Goal: Communication & Community: Share content

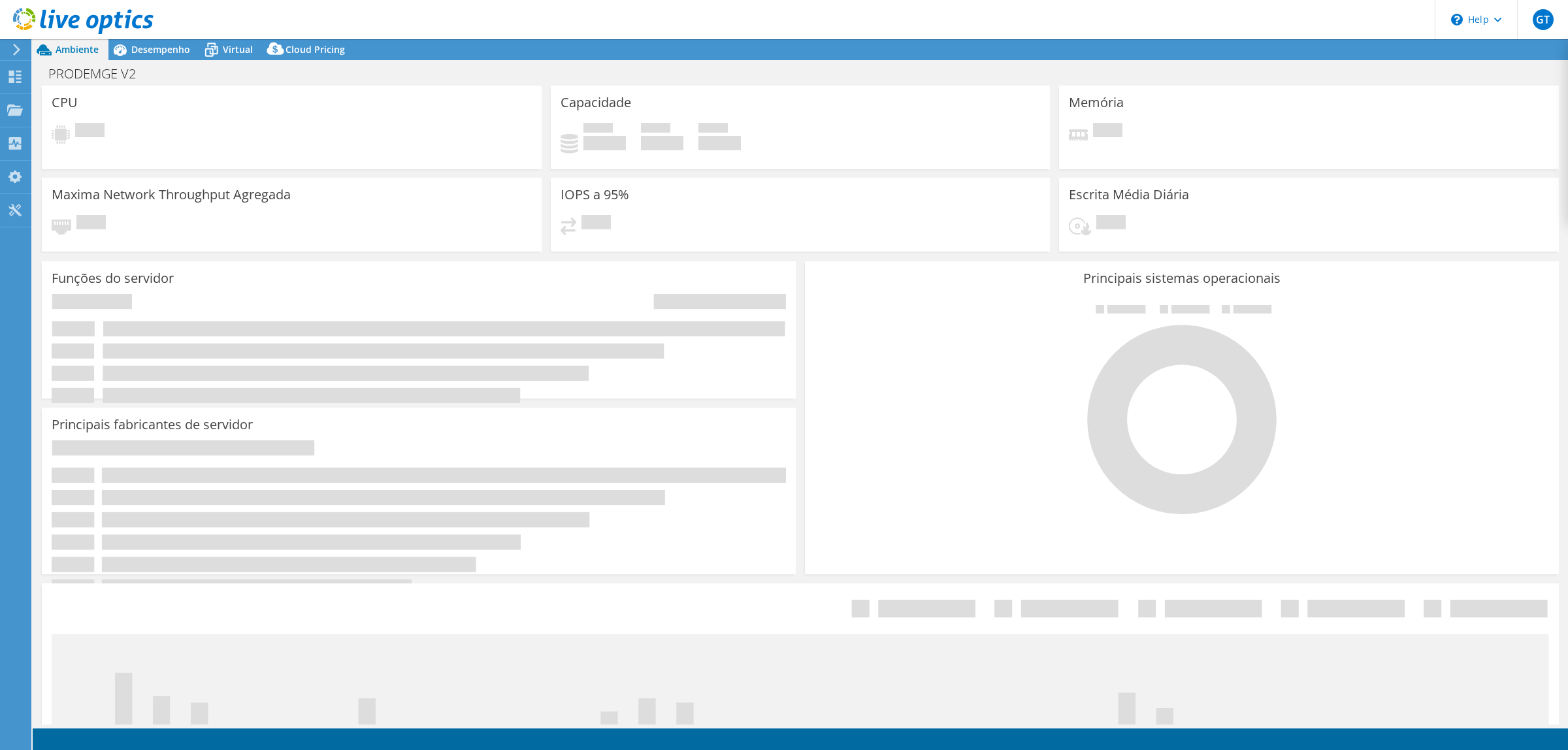
select select "USD"
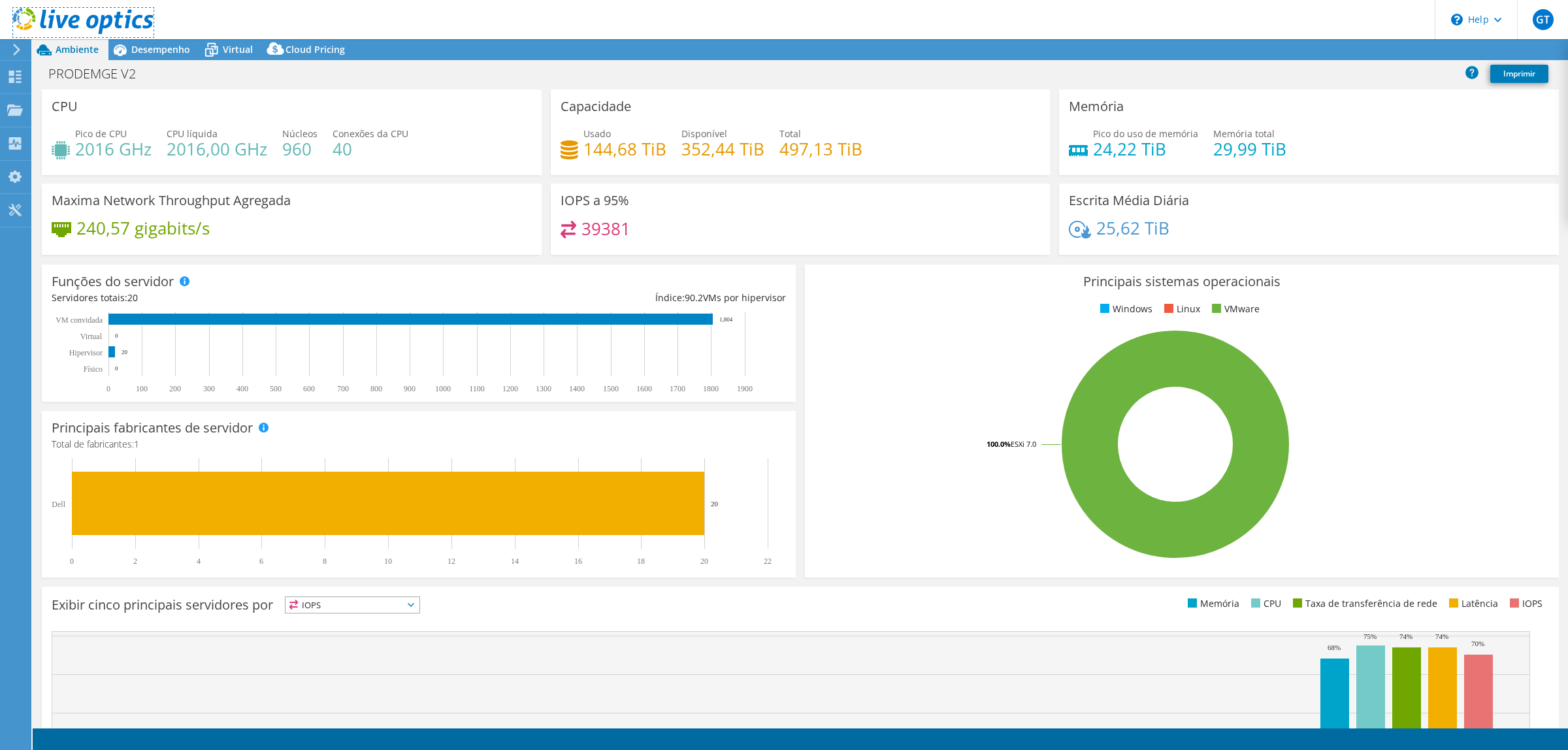
click at [31, 17] on icon at bounding box center [83, 21] width 141 height 27
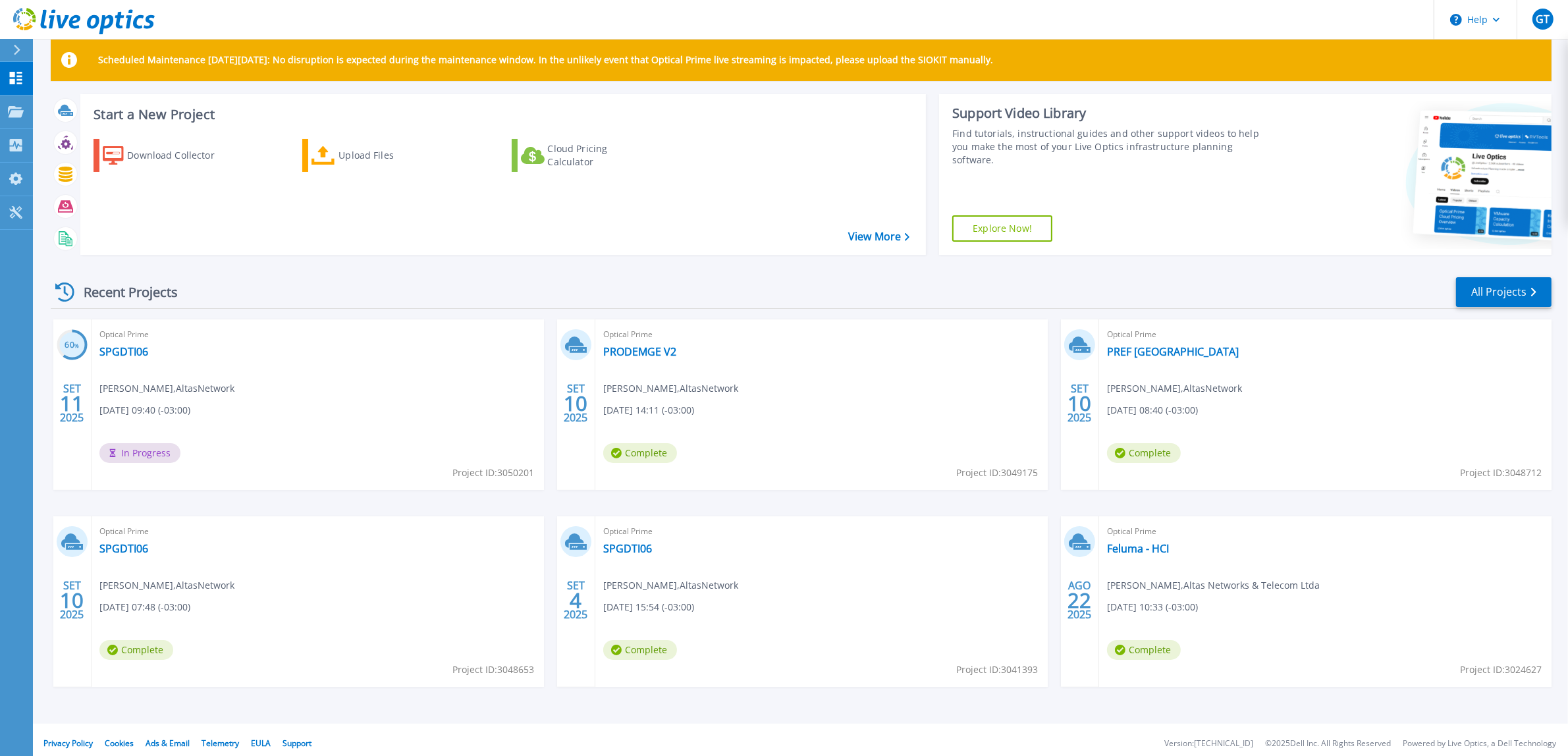
scroll to position [28, 0]
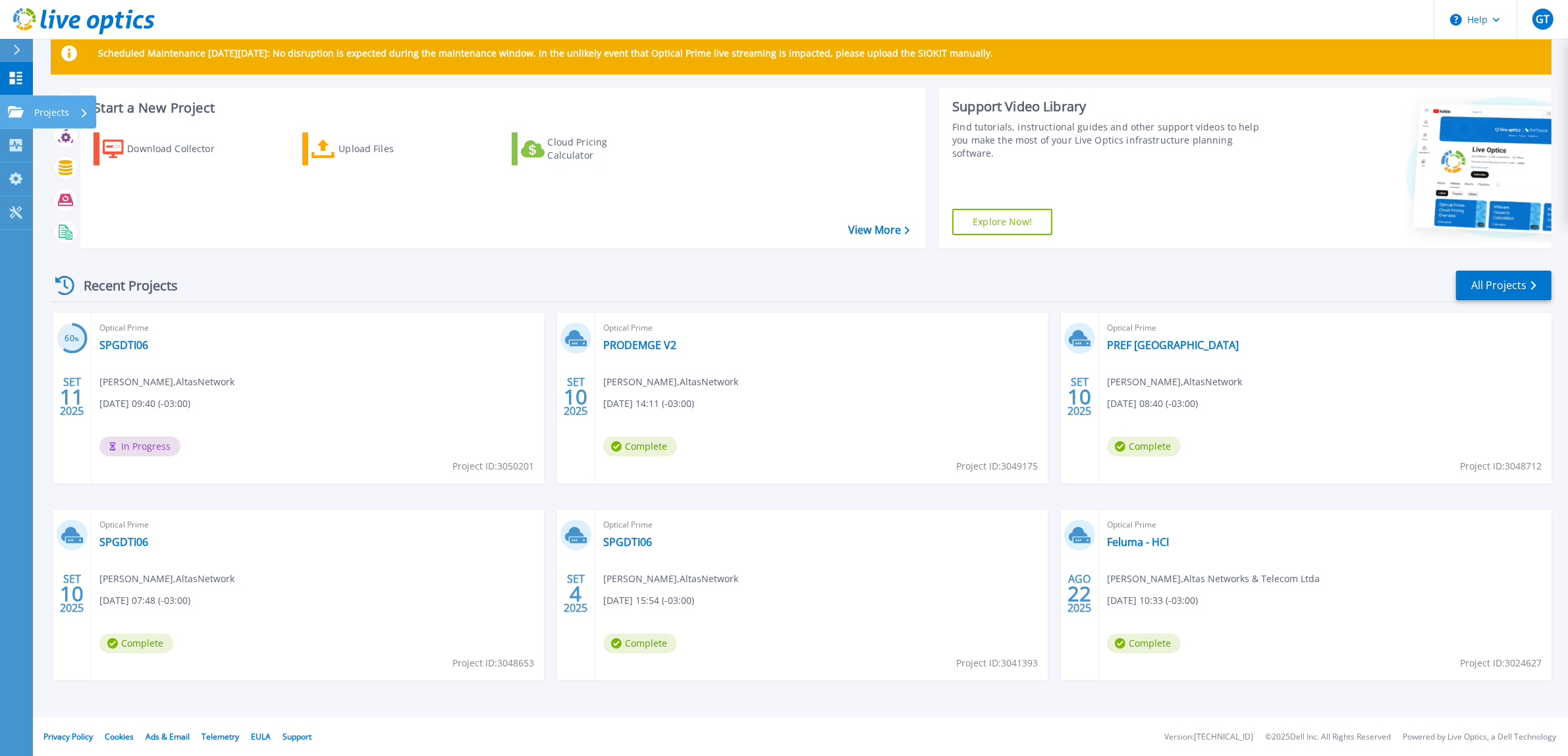
click at [24, 110] on div "Projects" at bounding box center [38, 112] width 62 height 12
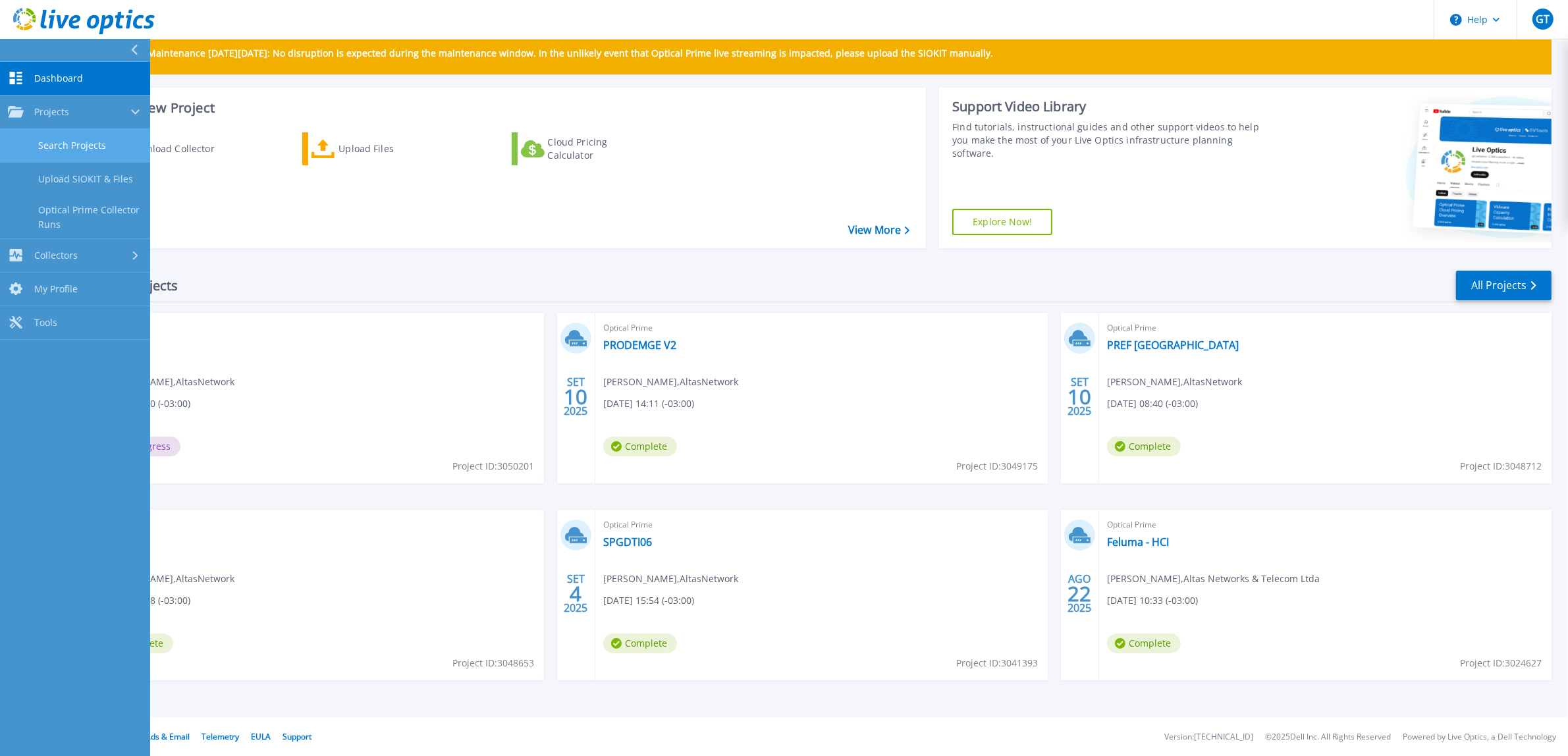
click at [50, 139] on link "Search Projects" at bounding box center [75, 145] width 150 height 33
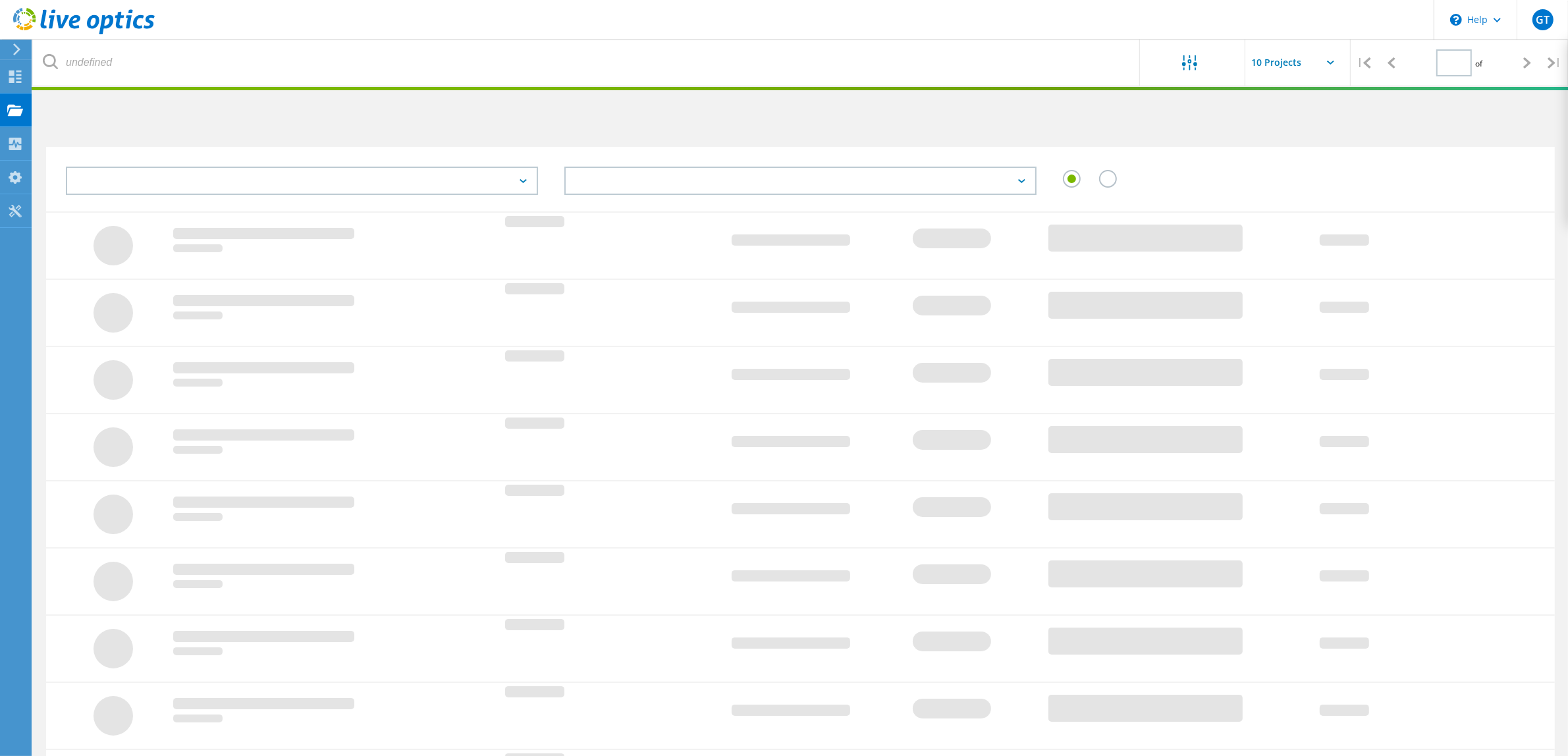
type input "1"
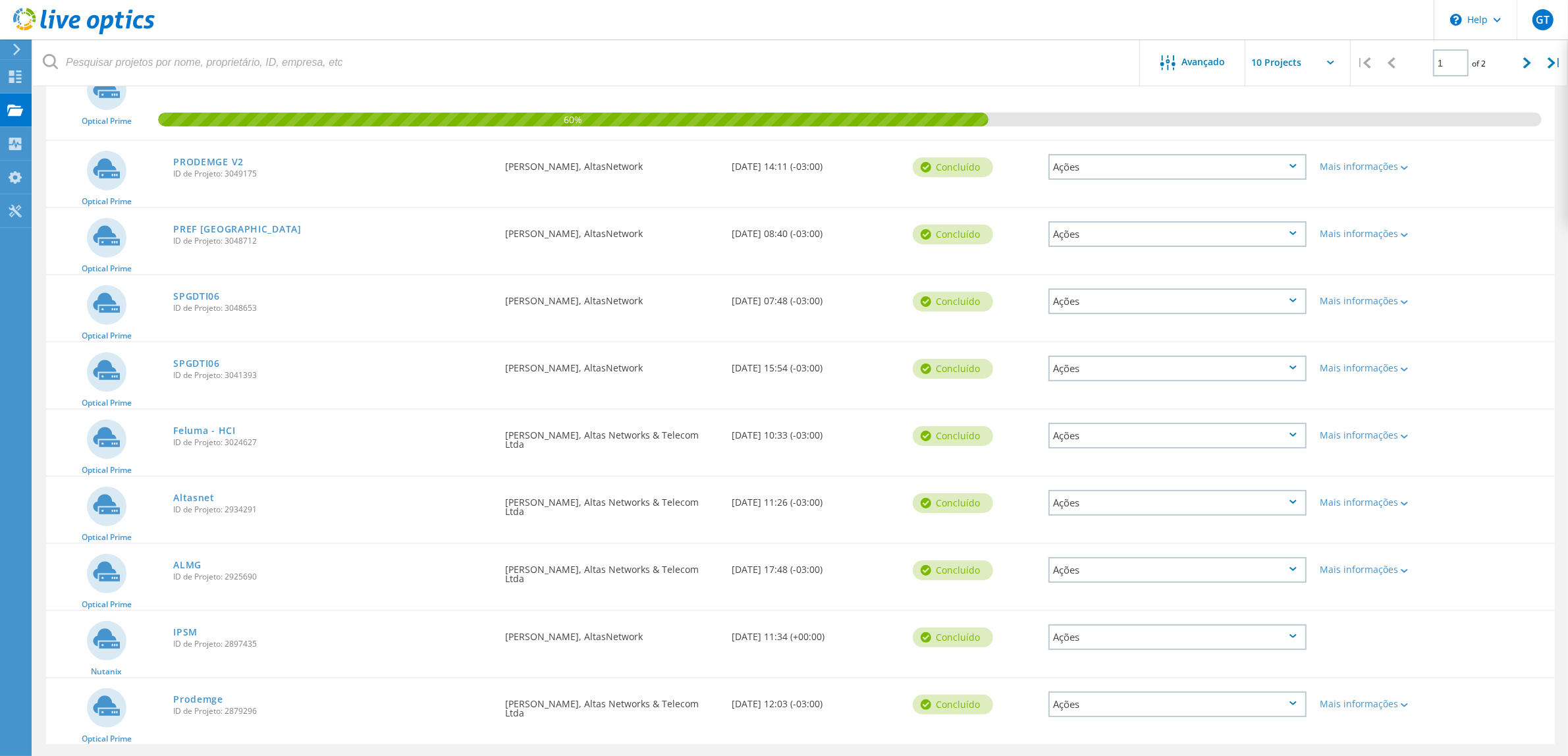
scroll to position [231, 0]
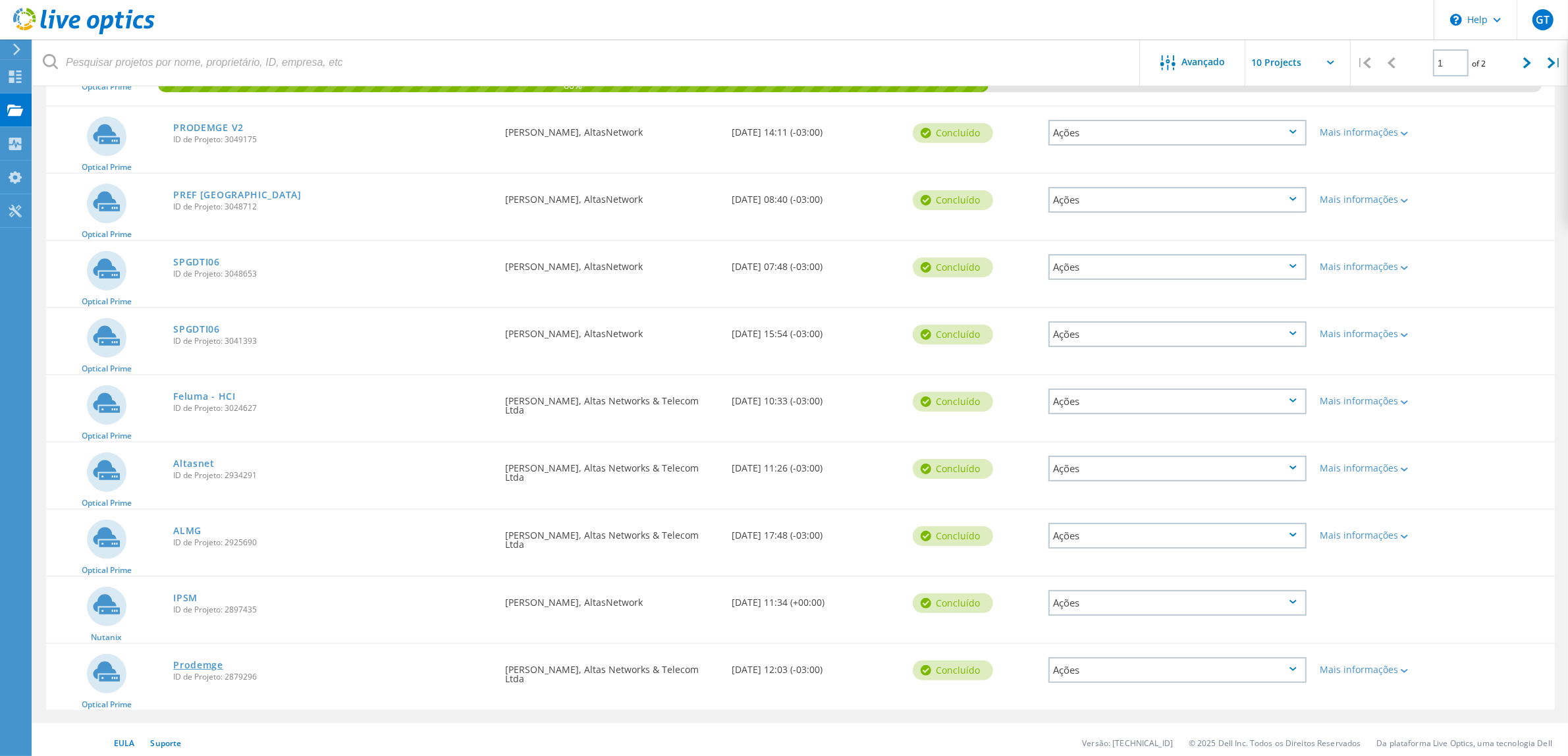
click at [209, 661] on link "Prodemge" at bounding box center [198, 665] width 50 height 9
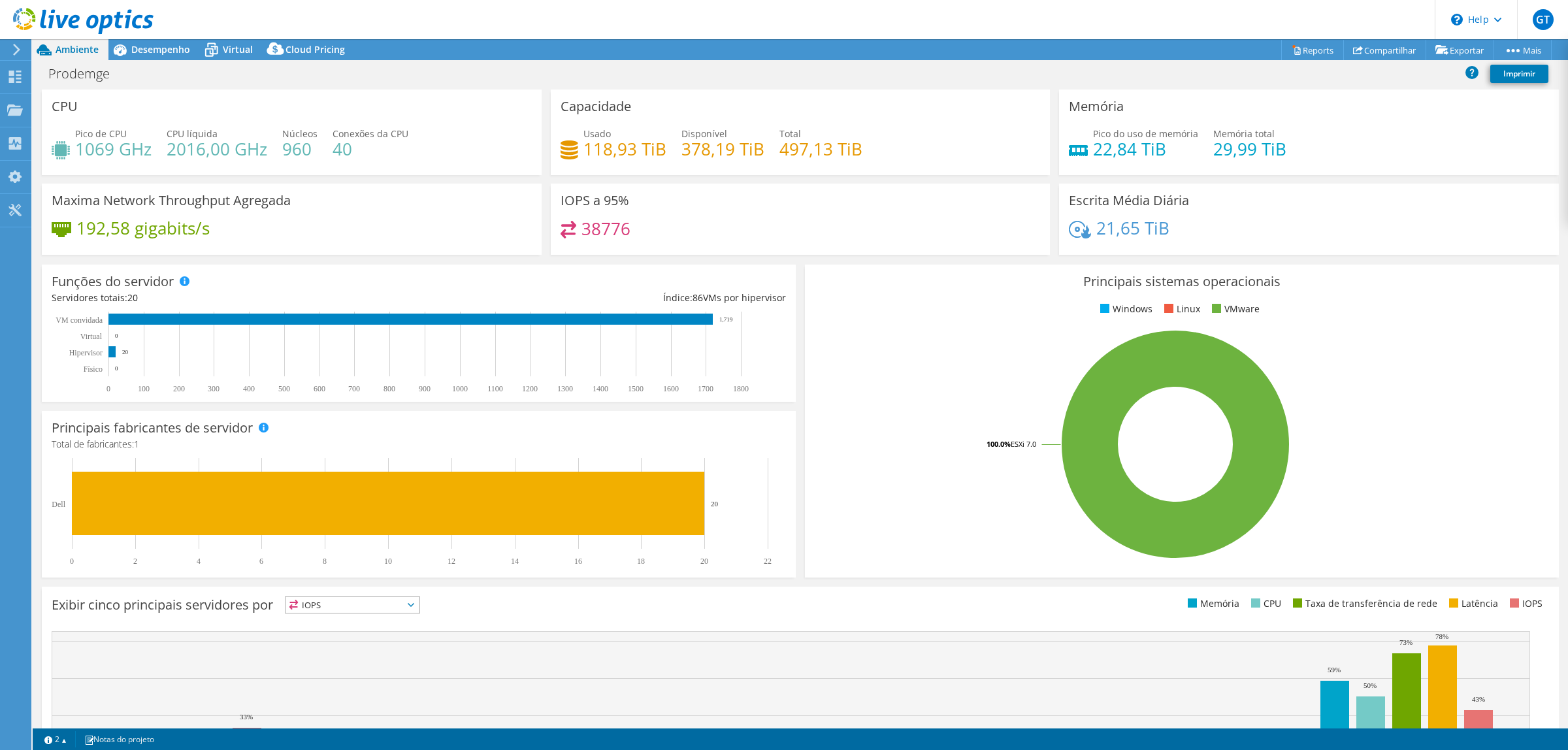
click at [203, 226] on h4 "192,58 gigabits/s" at bounding box center [143, 227] width 133 height 14
click at [296, 211] on div "Maxima Network Throughput Agregada 192,58 gigabits/s" at bounding box center [291, 219] width 500 height 71
click at [304, 147] on h4 "960" at bounding box center [300, 148] width 36 height 14
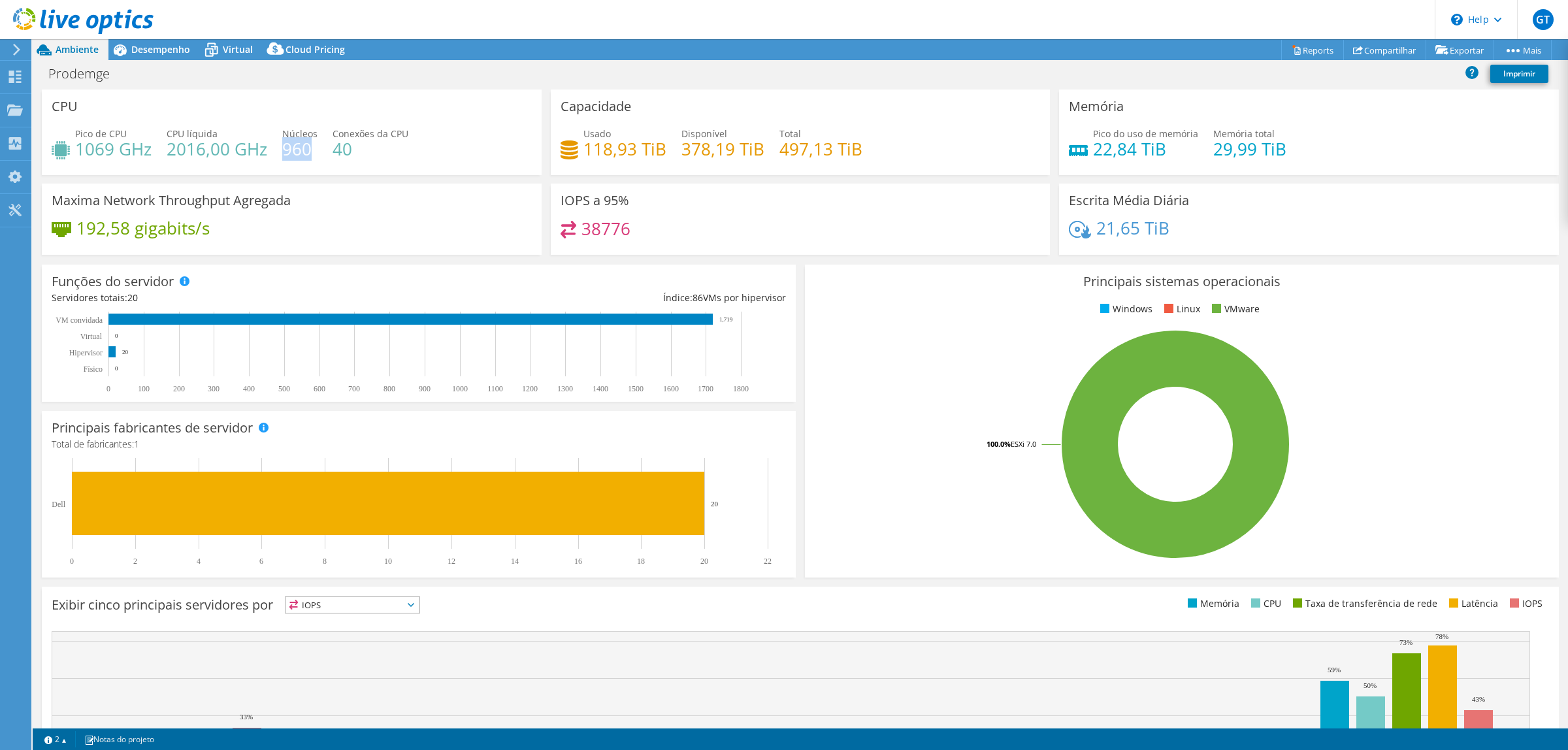
click at [304, 147] on h4 "960" at bounding box center [300, 148] width 36 height 14
click at [300, 136] on span "Núcleos" at bounding box center [300, 133] width 36 height 13
click at [292, 149] on h4 "960" at bounding box center [300, 148] width 36 height 14
drag, startPoint x: 309, startPoint y: 147, endPoint x: 282, endPoint y: 132, distance: 30.9
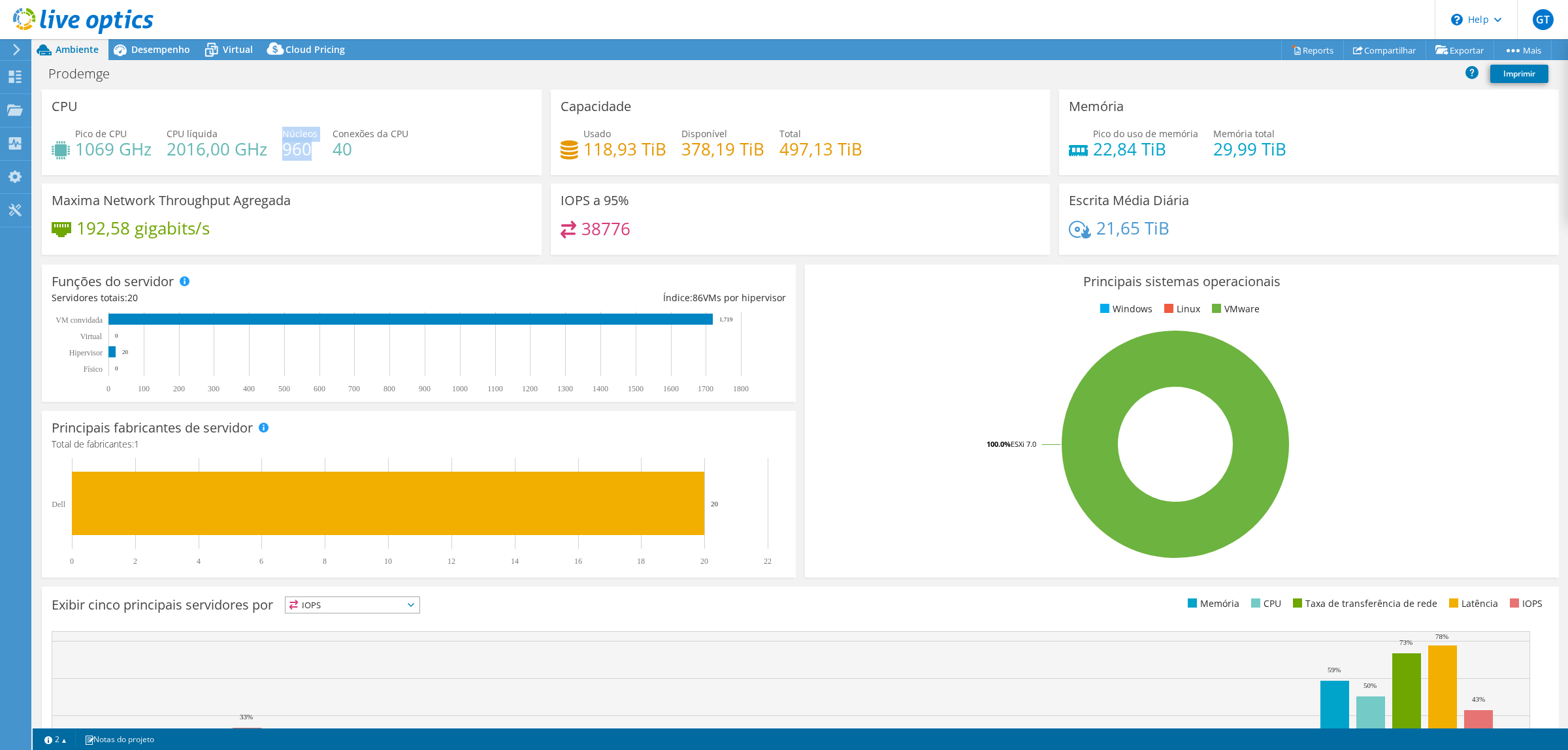
click at [283, 132] on div "Núcleos 960" at bounding box center [300, 141] width 36 height 30
click at [268, 159] on div "Pico de CPU 1069 GHz CPU líquida 2016,00 GHz Núcleos 960 Conexões da CPU 40" at bounding box center [292, 148] width 480 height 42
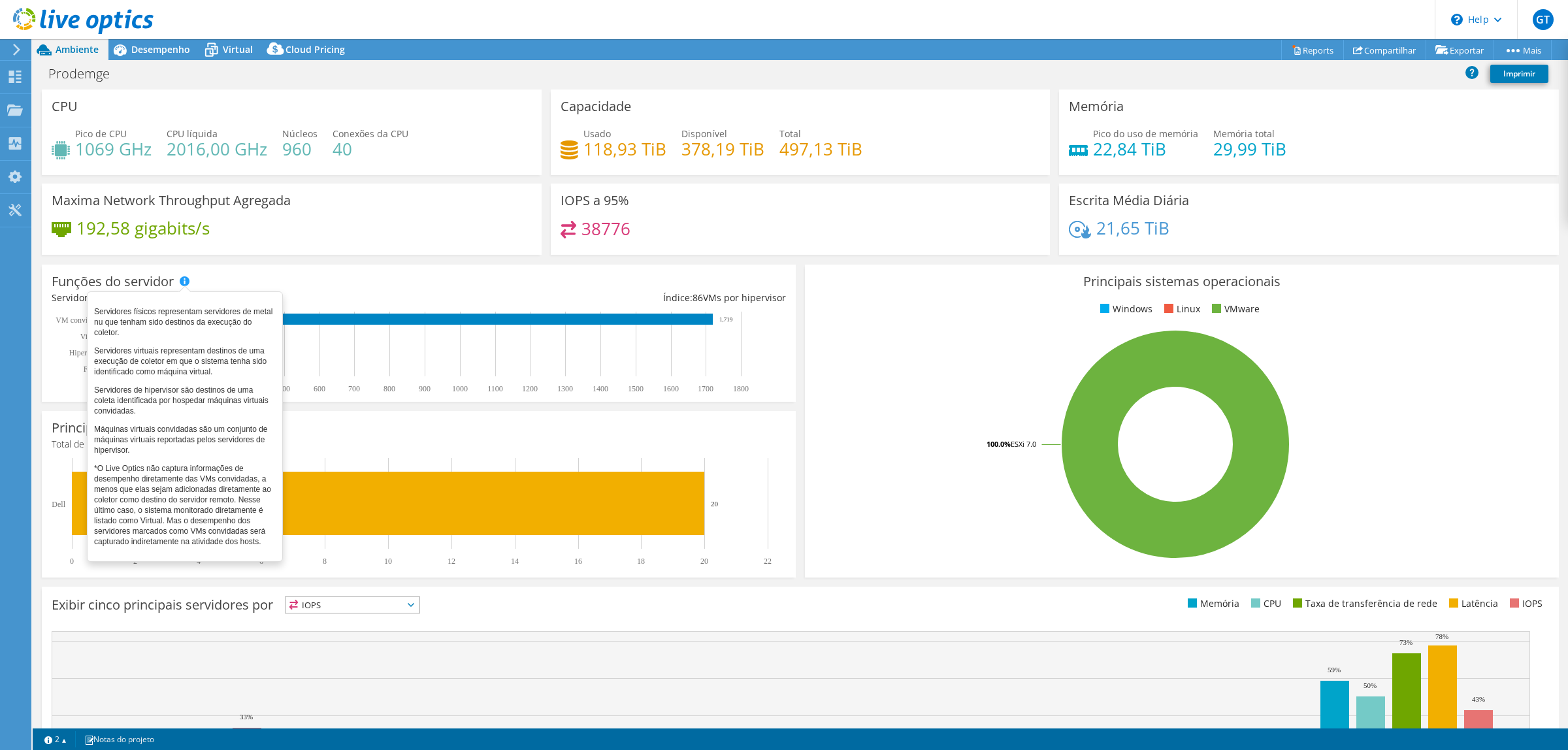
click at [184, 280] on span at bounding box center [184, 281] width 9 height 9
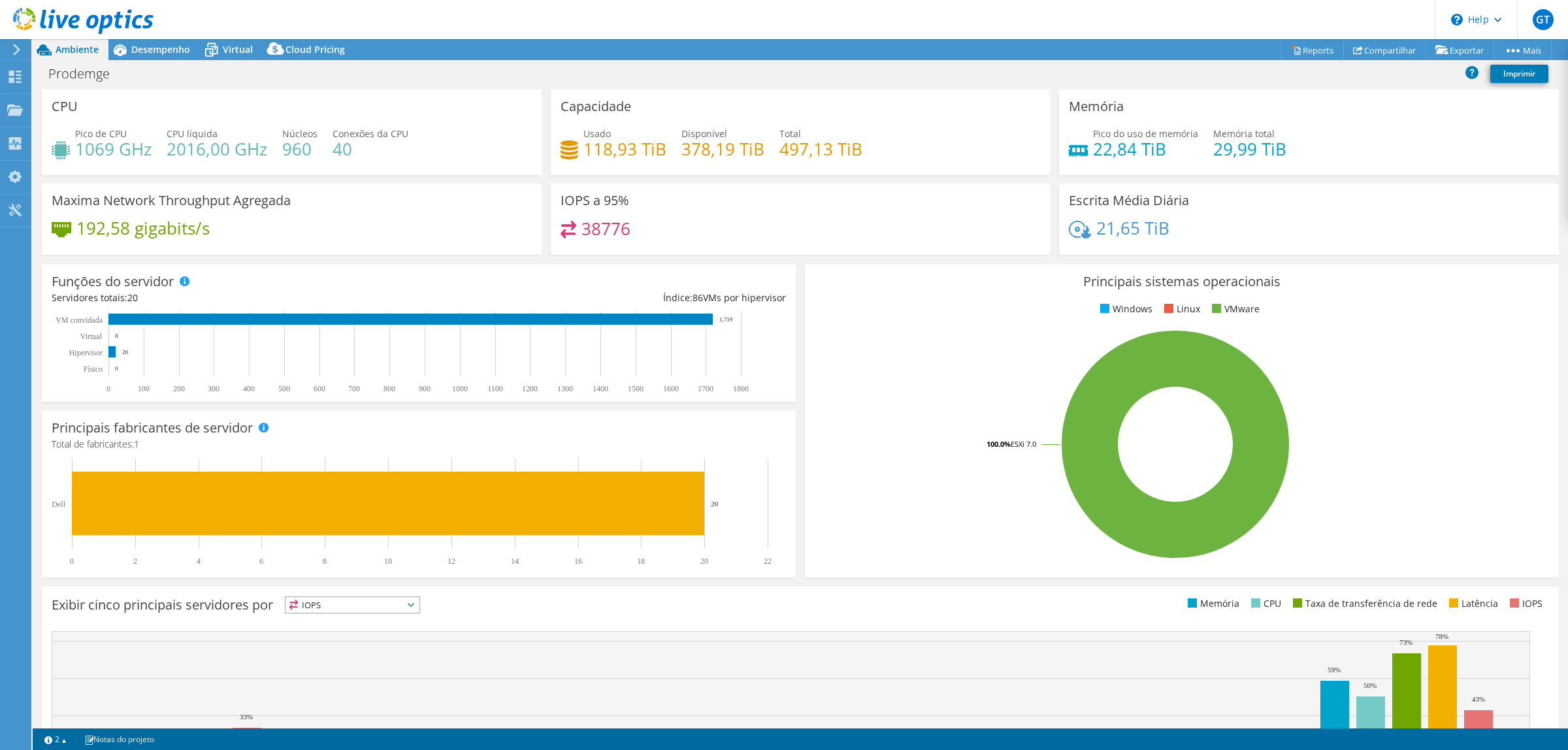
click at [129, 232] on h4 "192,58 gigabits/s" at bounding box center [143, 227] width 133 height 14
click at [120, 231] on h4 "192,58 gigabits/s" at bounding box center [143, 227] width 133 height 14
click at [85, 148] on h4 "1069 GHz" at bounding box center [114, 148] width 76 height 14
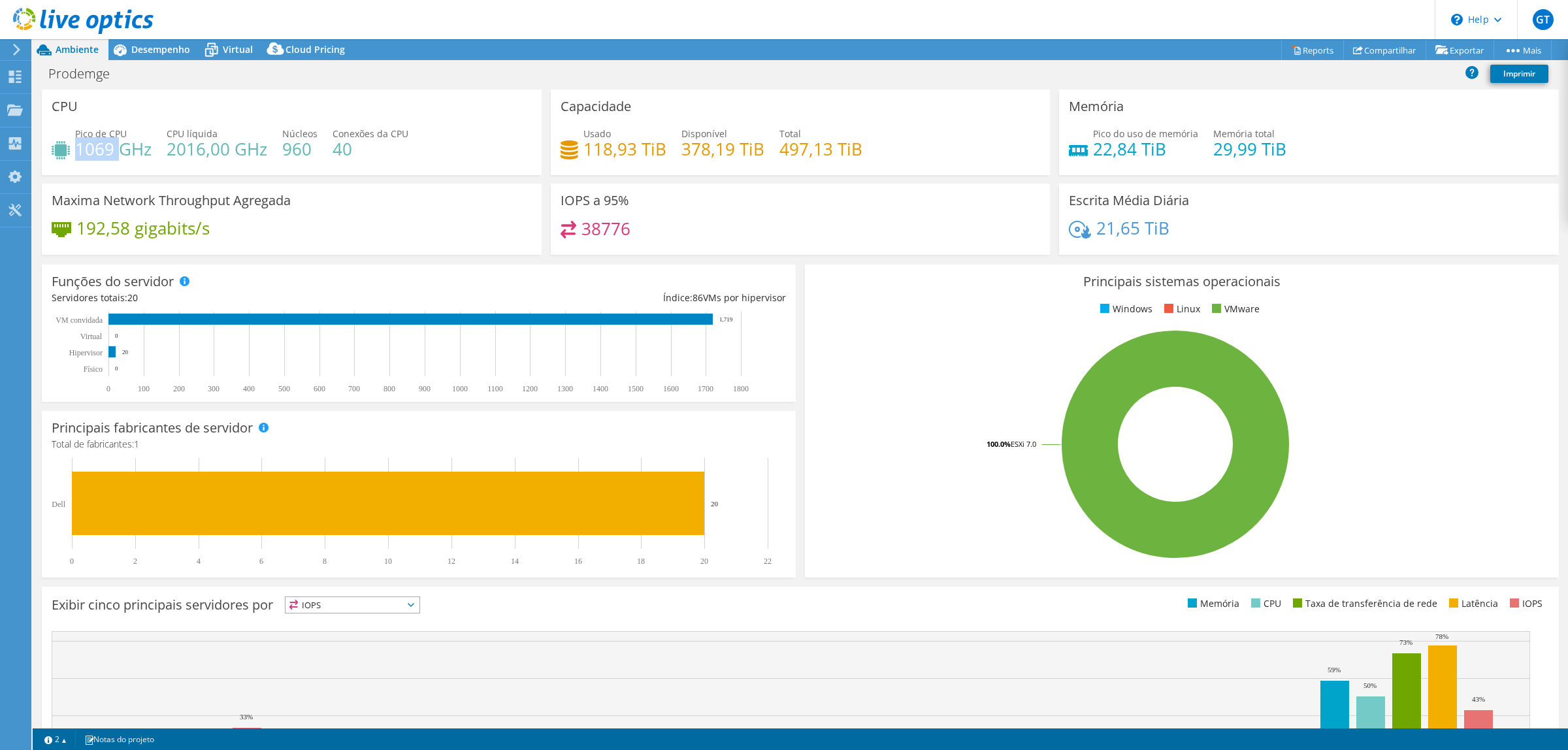
click at [85, 148] on h4 "1069 GHz" at bounding box center [114, 148] width 76 height 14
click at [175, 151] on h4 "2016,00 GHz" at bounding box center [216, 148] width 101 height 14
click at [210, 154] on h4 "2016,00 GHz" at bounding box center [216, 148] width 101 height 14
click at [10, 85] on div at bounding box center [14, 78] width 15 height 14
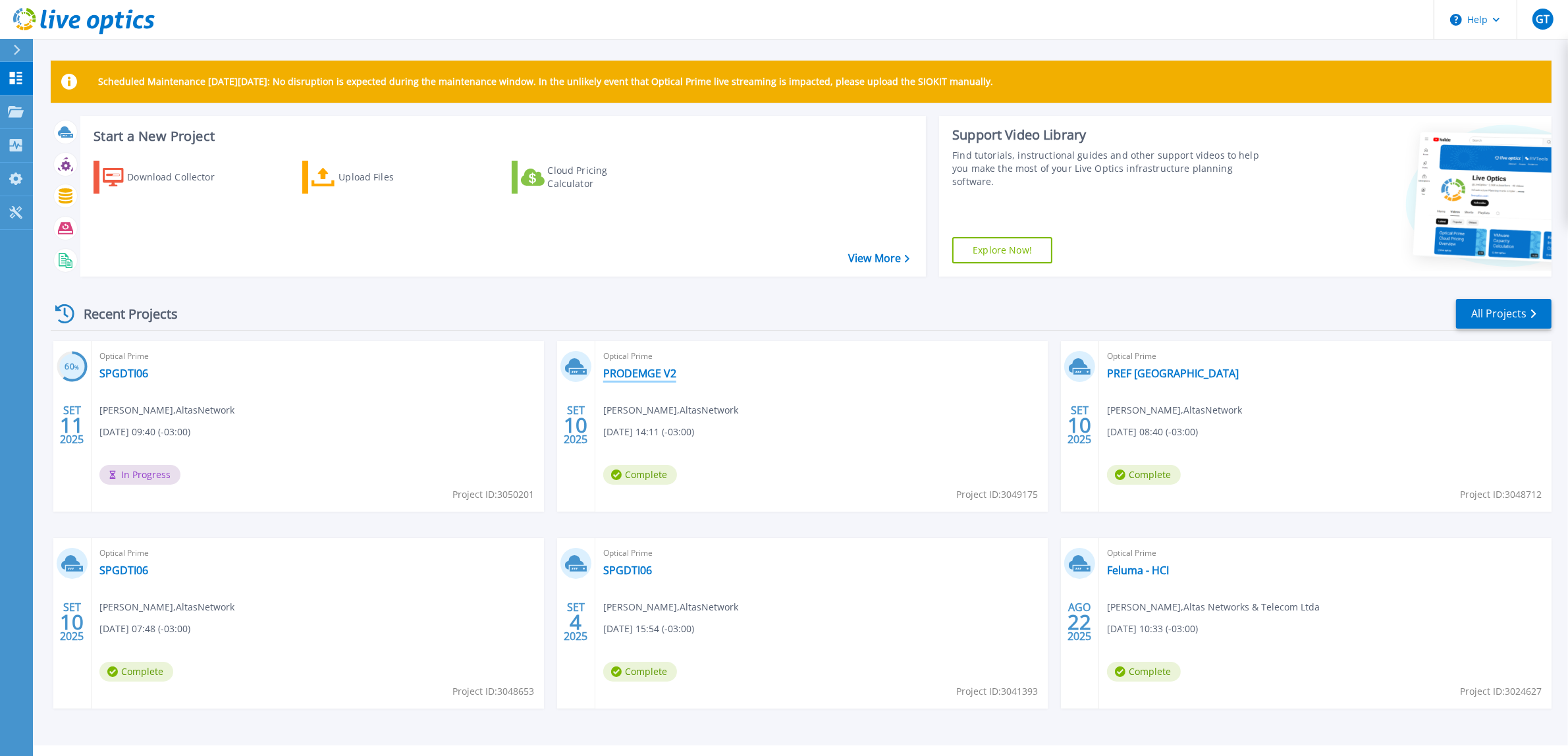
click at [662, 369] on link "PRODEMGE V2" at bounding box center [640, 373] width 73 height 13
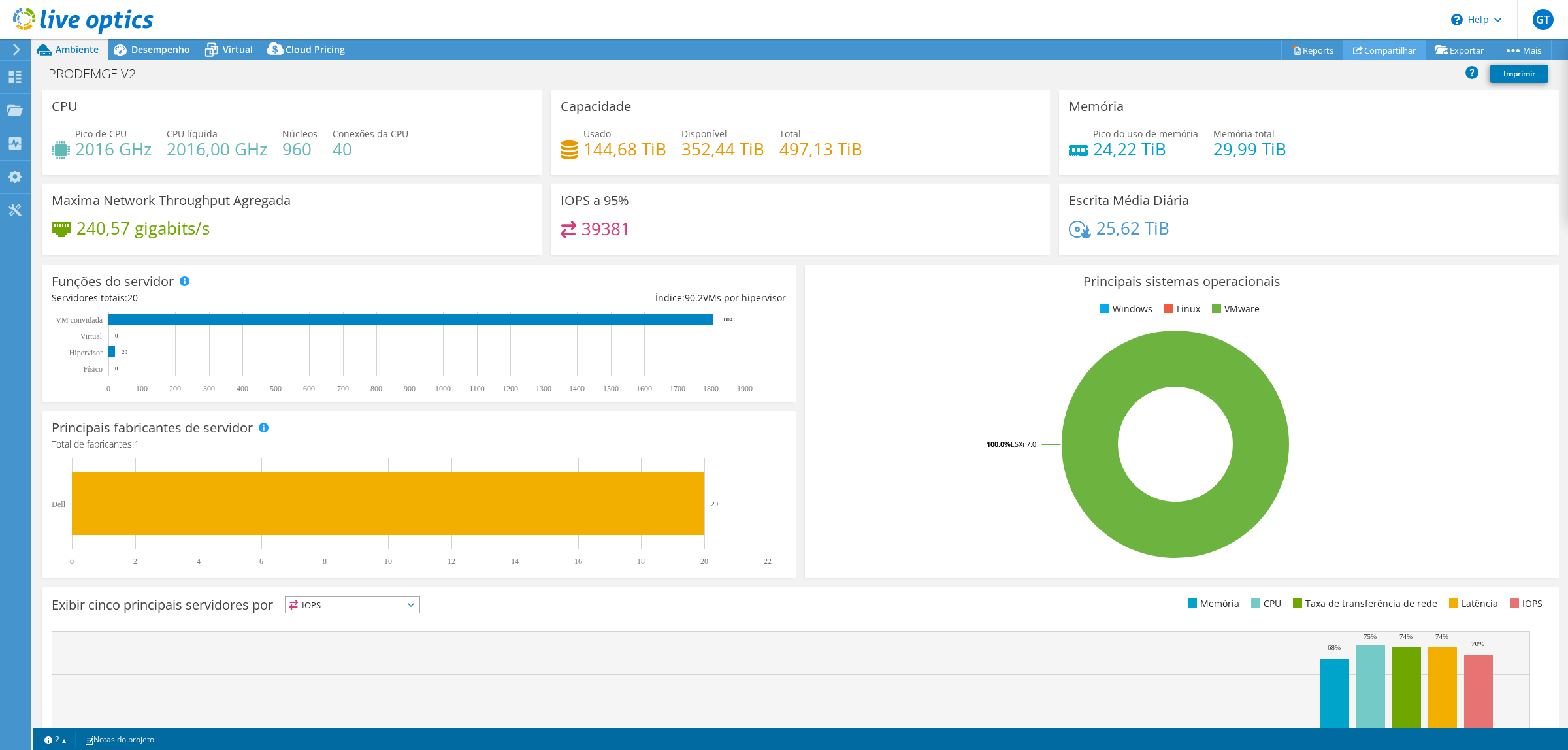
click at [1369, 48] on link "Compartilhar" at bounding box center [1386, 50] width 83 height 20
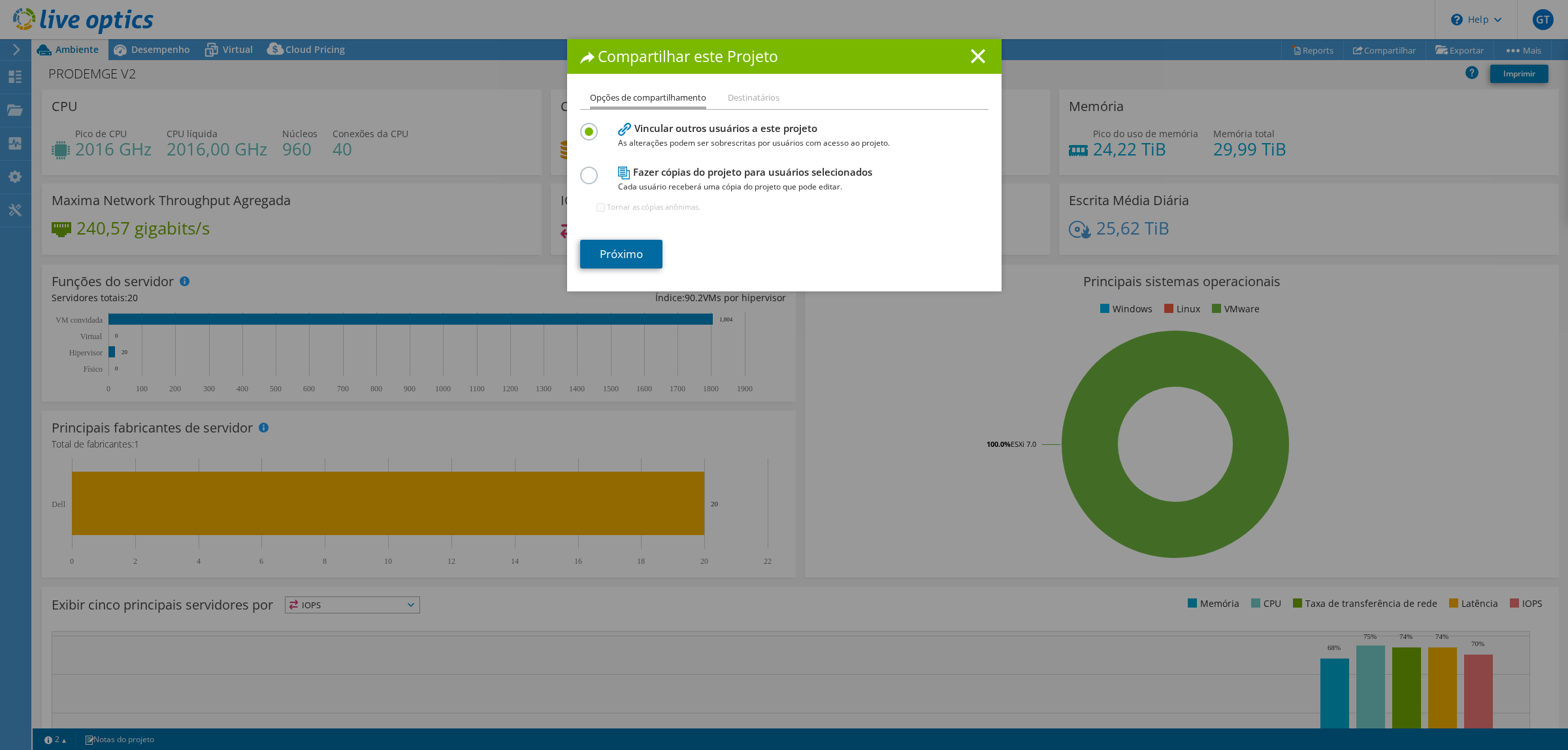
click at [613, 260] on link "Próximo" at bounding box center [621, 255] width 82 height 29
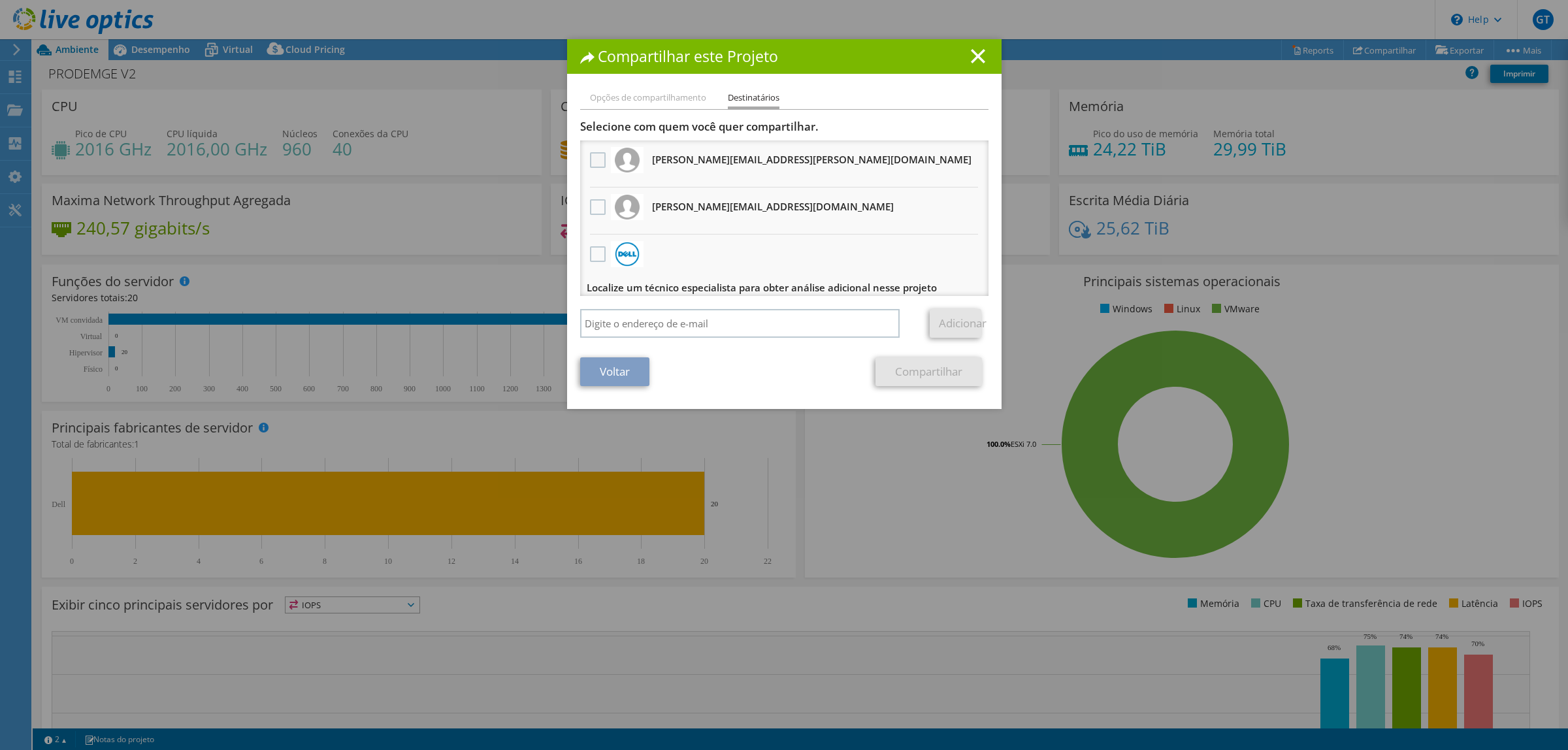
click at [593, 157] on label at bounding box center [599, 160] width 19 height 15
click at [0, 0] on input "checkbox" at bounding box center [0, 0] width 0 height 0
click at [928, 366] on link "Compartilhar" at bounding box center [929, 372] width 107 height 29
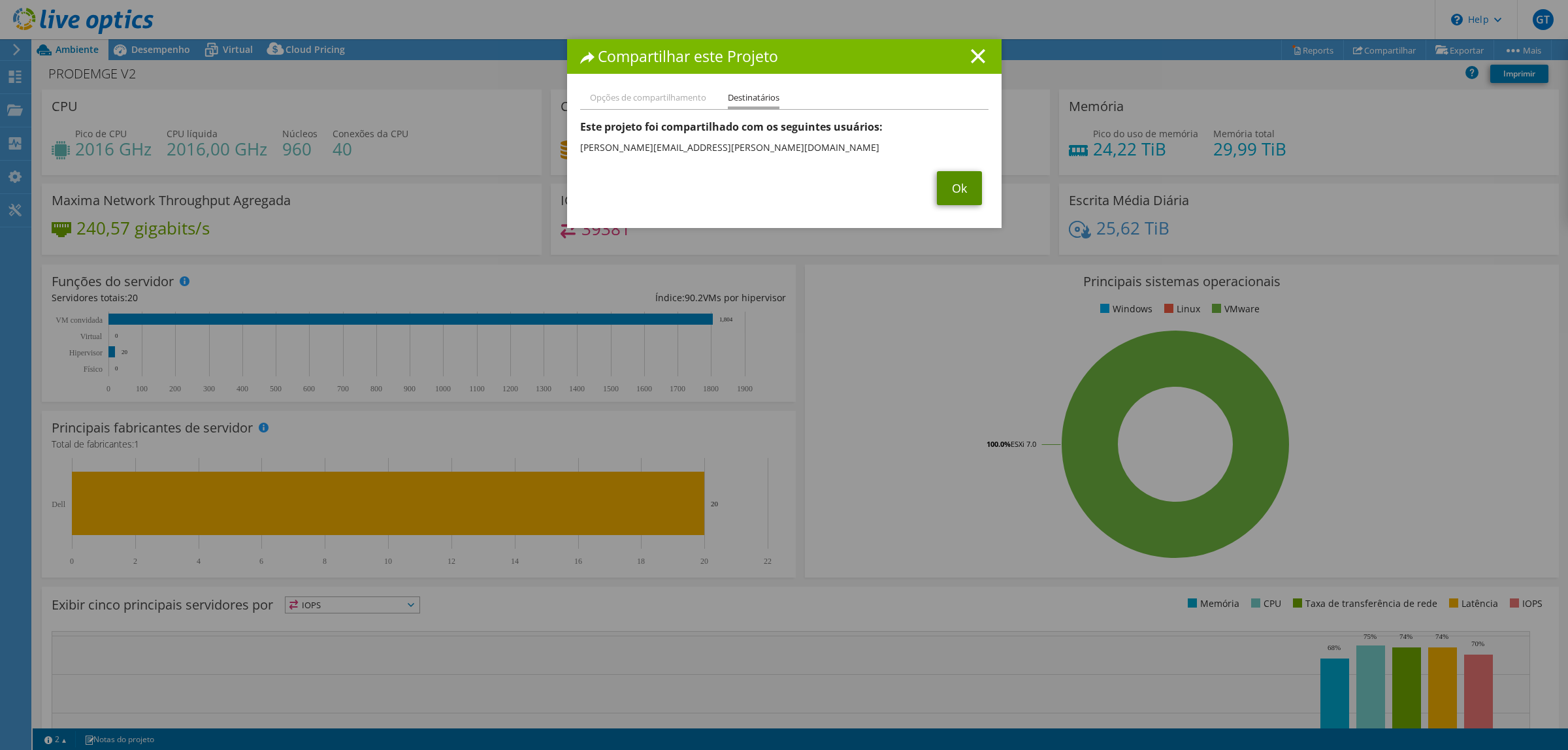
click at [949, 187] on link "Ok" at bounding box center [959, 188] width 45 height 34
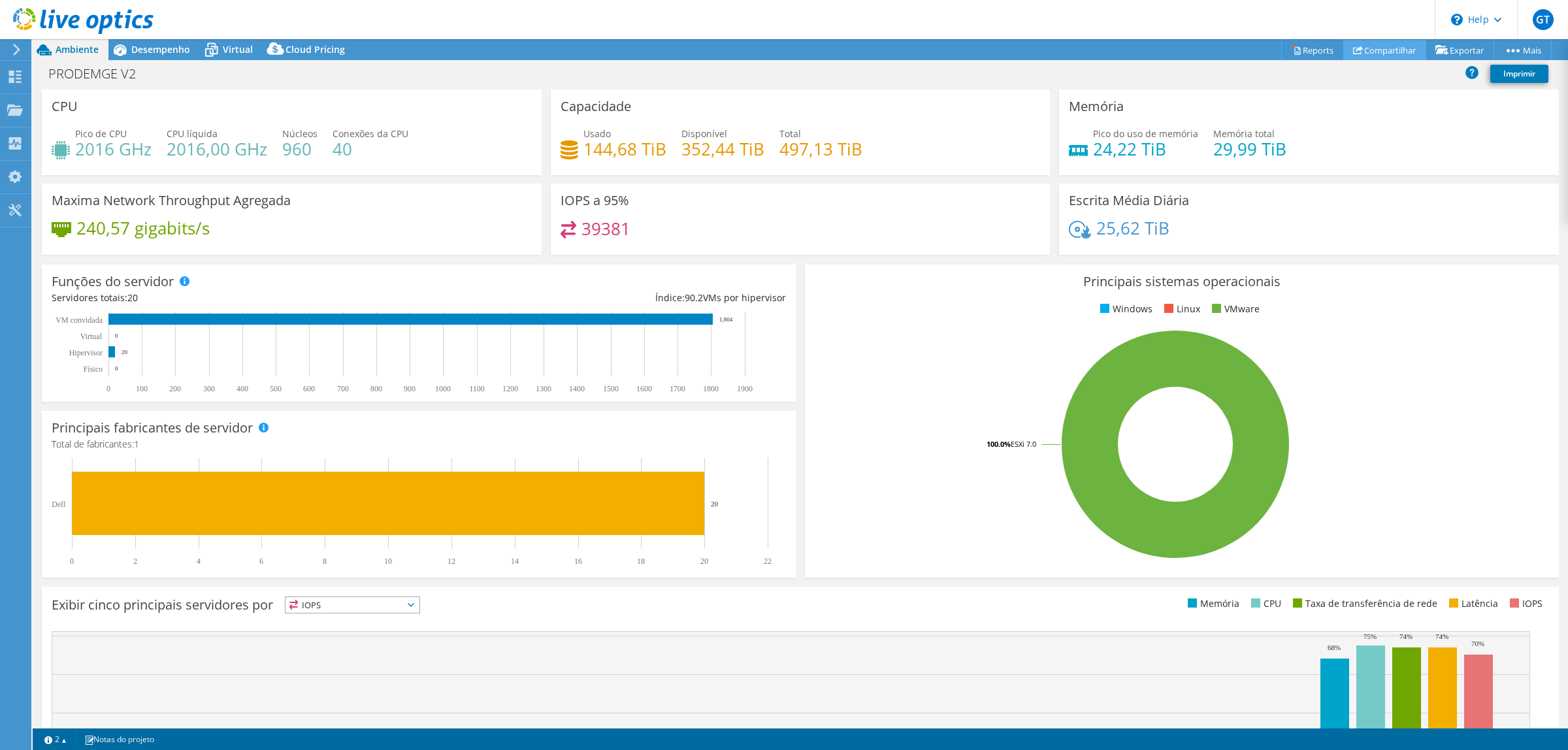
click at [1390, 48] on link "Compartilhar" at bounding box center [1386, 50] width 83 height 20
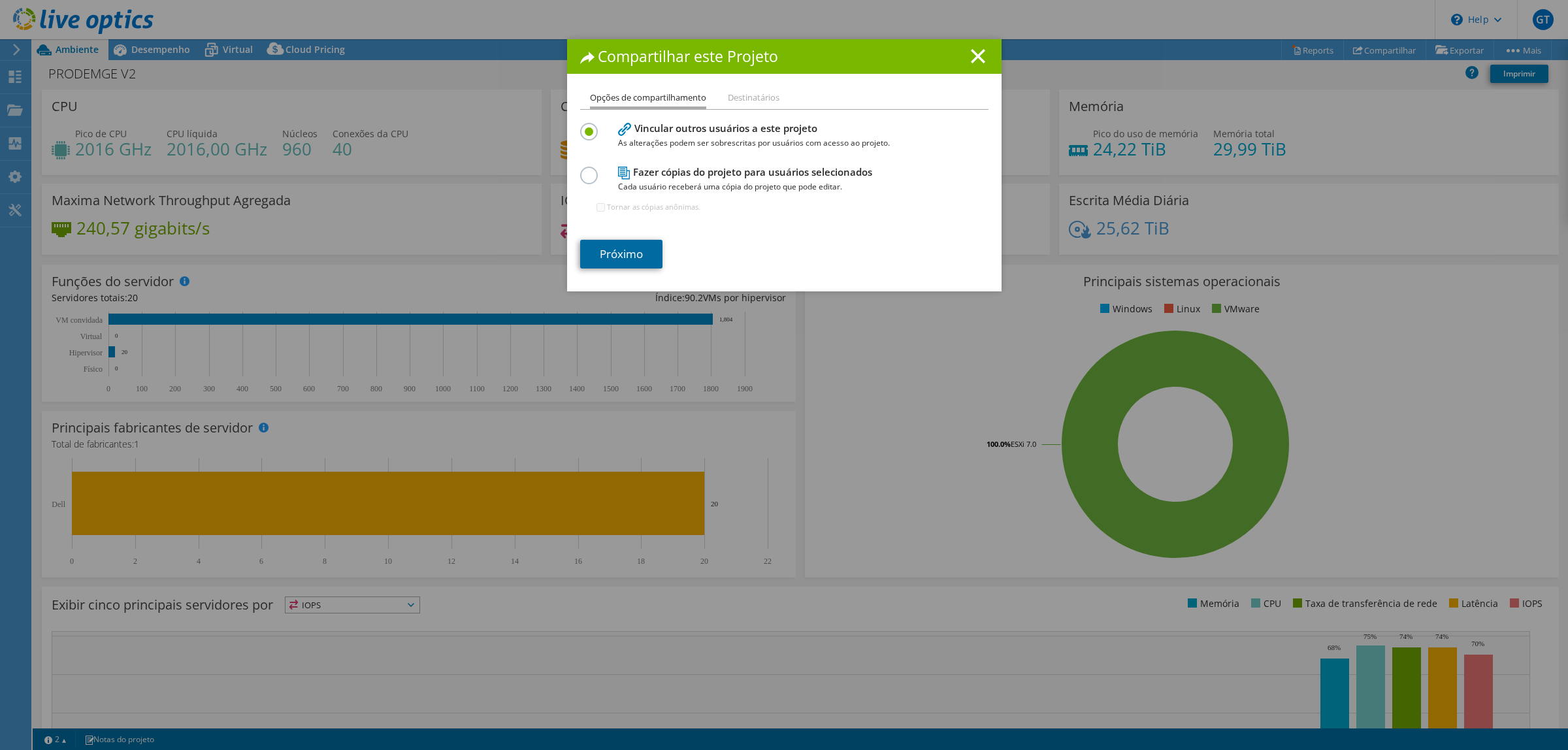
click at [608, 255] on link "Próximo" at bounding box center [621, 255] width 82 height 29
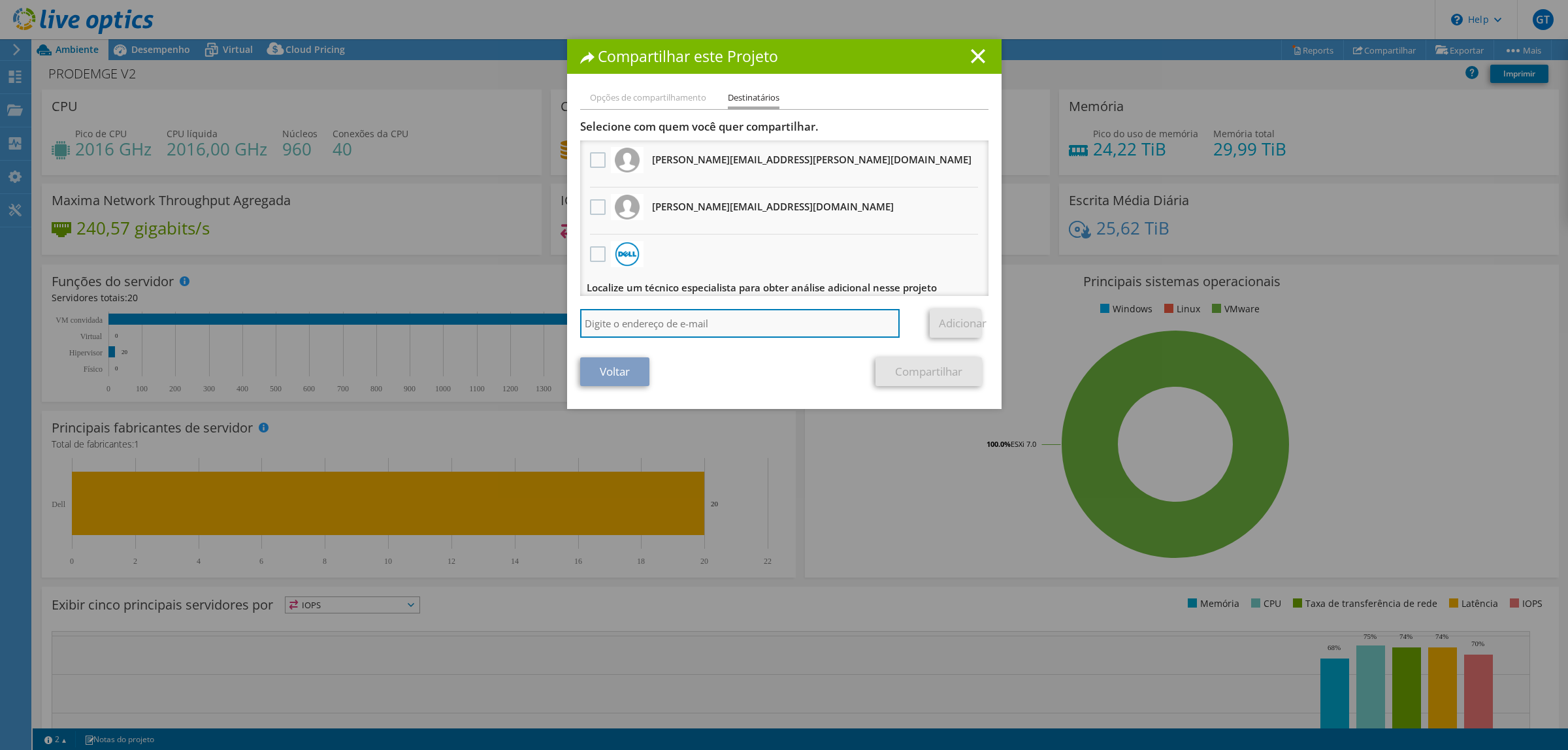
click at [598, 332] on input "search" at bounding box center [740, 323] width 320 height 29
paste input "[EMAIL_ADDRESS][PERSON_NAME][DOMAIN_NAME]"
type input "[EMAIL_ADDRESS][PERSON_NAME][DOMAIN_NAME]"
click at [951, 327] on link "Adicionar" at bounding box center [955, 323] width 52 height 29
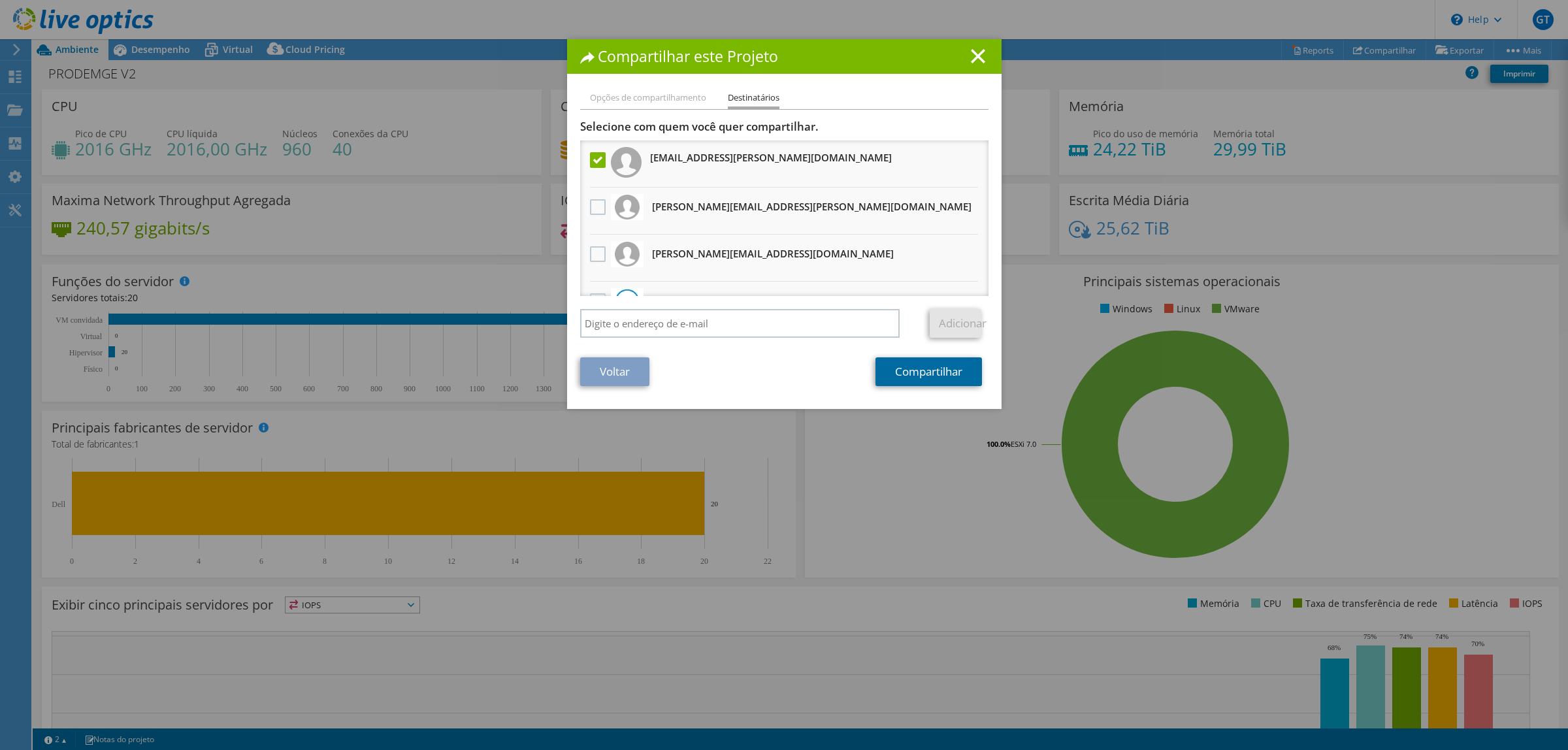
click at [944, 367] on link "Compartilhar" at bounding box center [929, 372] width 107 height 29
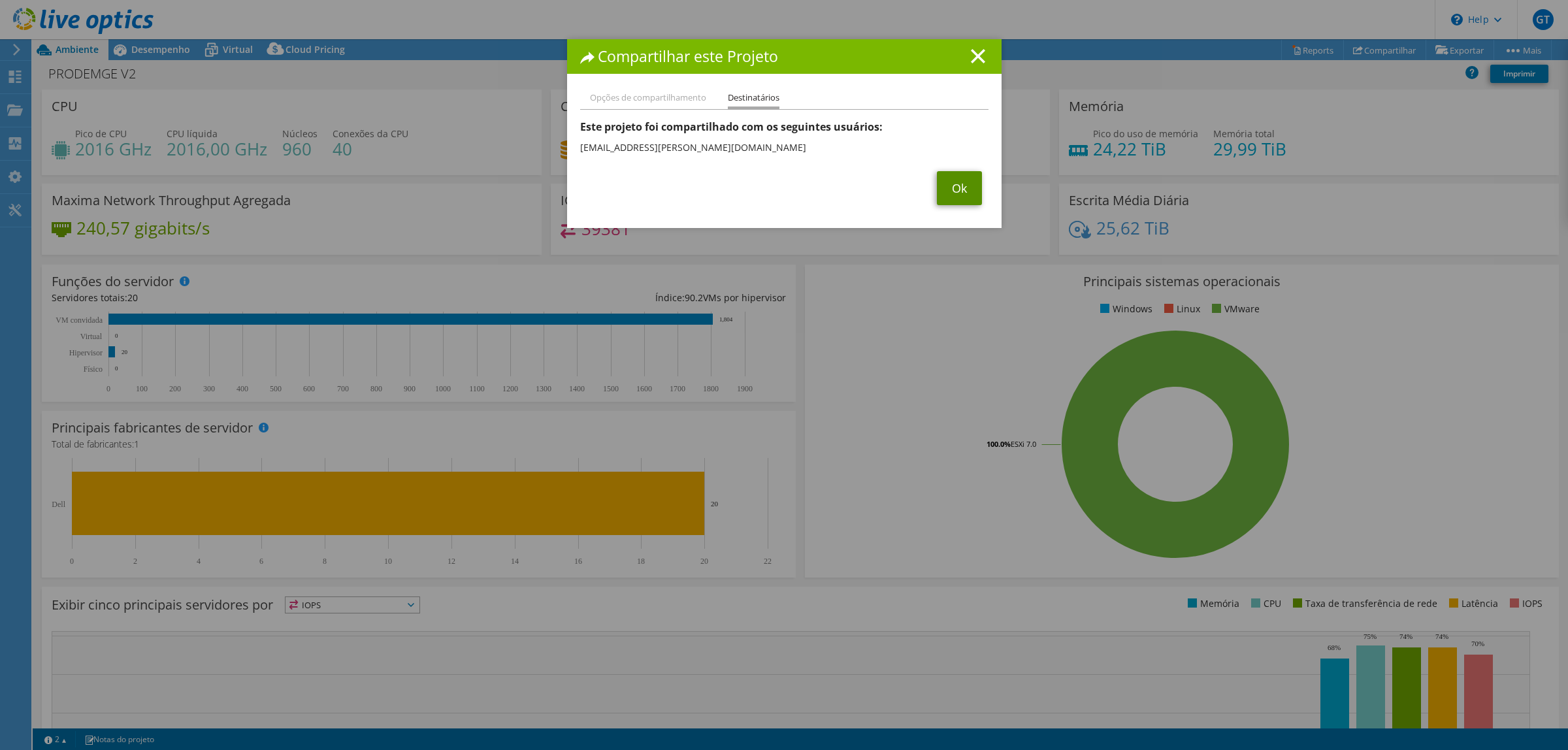
click at [937, 183] on link "Ok" at bounding box center [959, 188] width 45 height 34
